Goal: Navigation & Orientation: Understand site structure

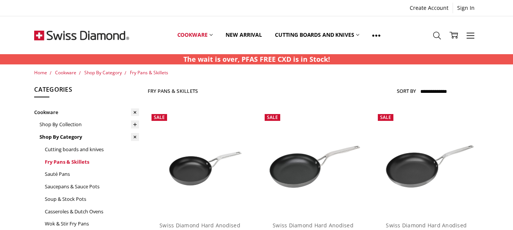
click at [65, 160] on link "Fry Pans & Skillets" at bounding box center [92, 162] width 94 height 13
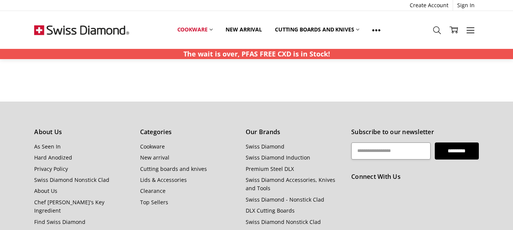
scroll to position [2164, 0]
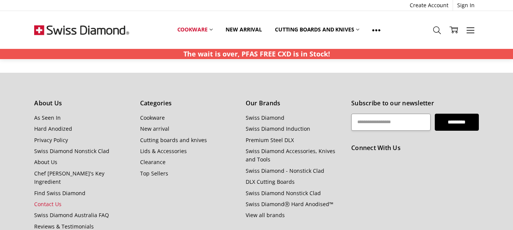
click at [56, 201] on link "Contact Us" at bounding box center [47, 204] width 27 height 7
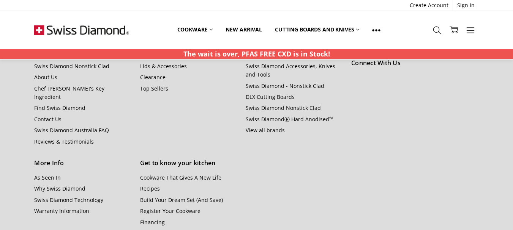
scroll to position [456, 0]
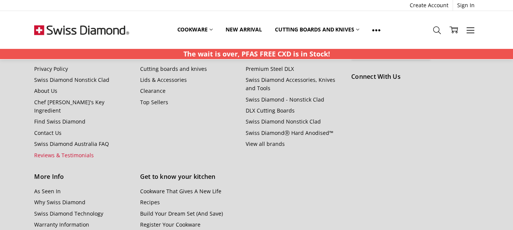
click at [85, 152] on link "Reviews & Testimonials" at bounding box center [64, 155] width 60 height 7
click at [263, 143] on link "View all brands" at bounding box center [265, 143] width 39 height 7
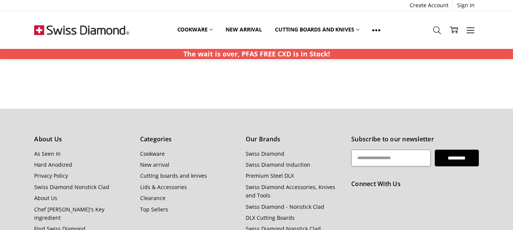
scroll to position [228, 0]
click at [160, 154] on link "Cookware" at bounding box center [152, 153] width 25 height 7
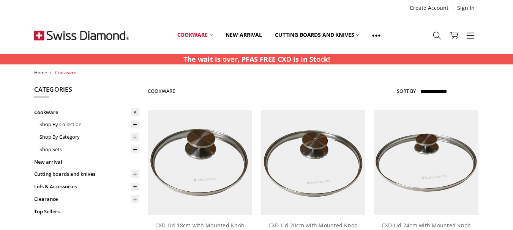
click at [42, 73] on span "Home" at bounding box center [40, 72] width 13 height 6
